Goal: Task Accomplishment & Management: Use online tool/utility

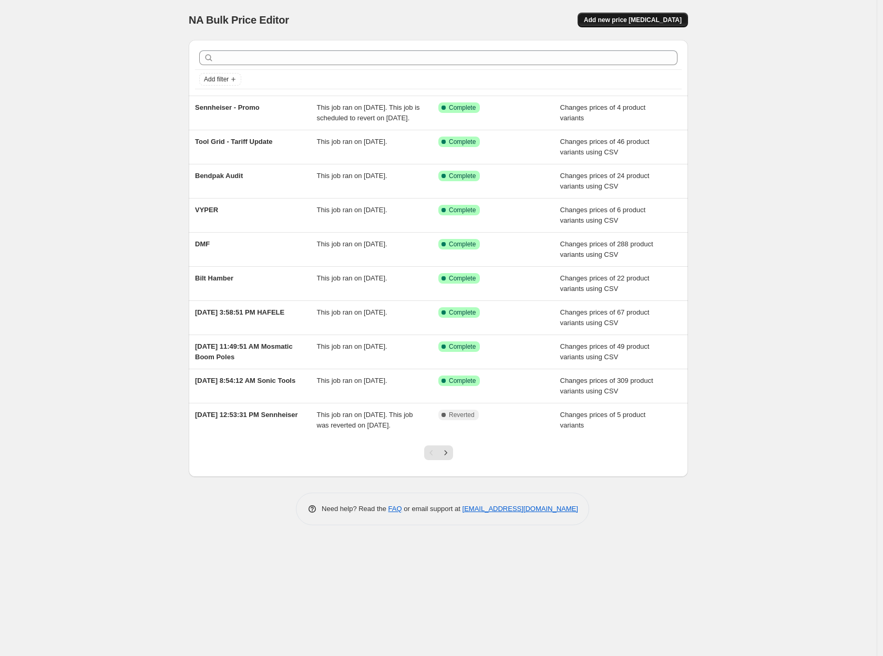
click at [649, 22] on span "Add new price [MEDICAL_DATA]" at bounding box center [633, 20] width 98 height 8
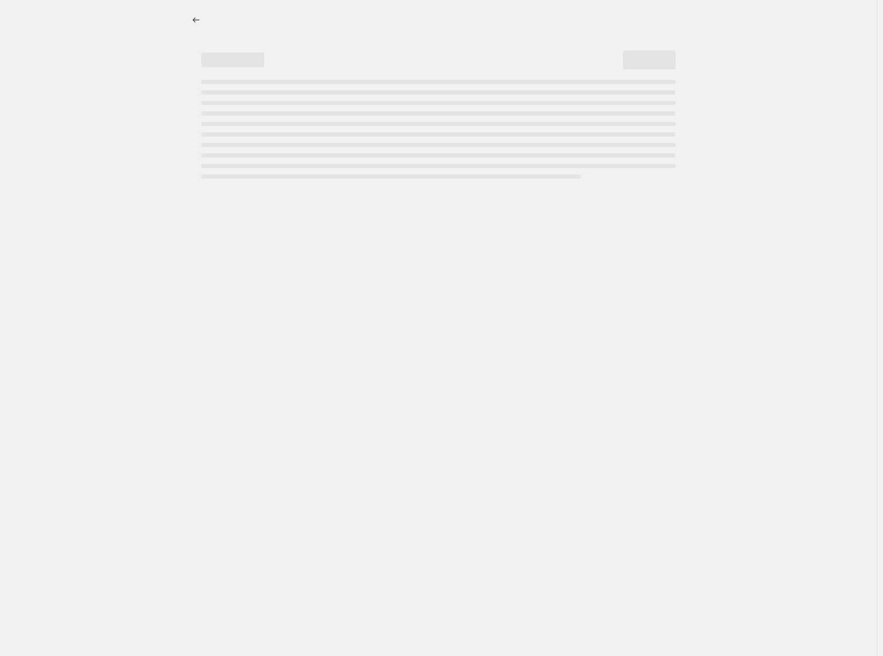
select select "percentage"
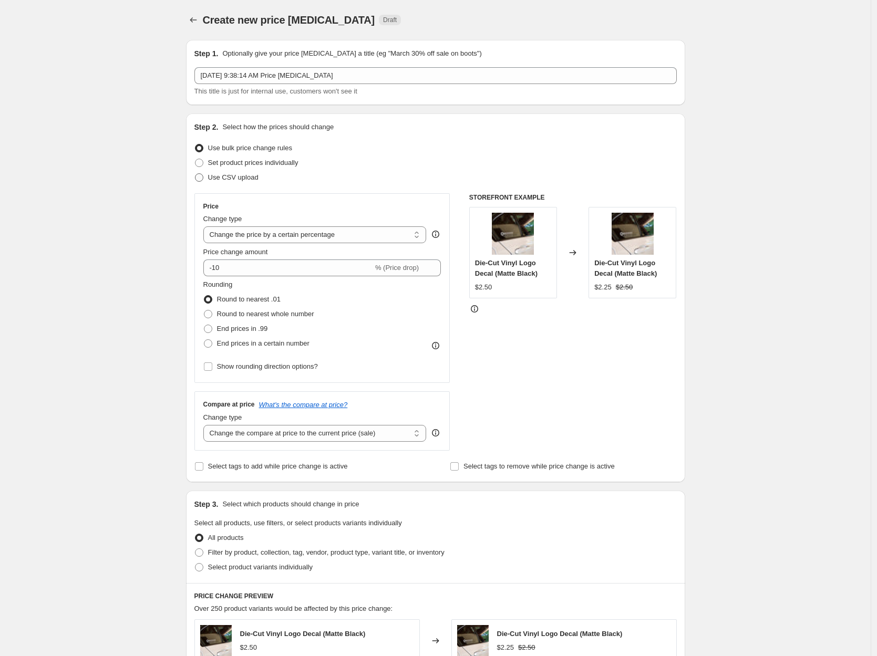
click at [248, 181] on span "Use CSV upload" at bounding box center [233, 177] width 50 height 8
click at [195, 174] on input "Use CSV upload" at bounding box center [195, 173] width 1 height 1
radio input "true"
